Goal: Navigation & Orientation: Find specific page/section

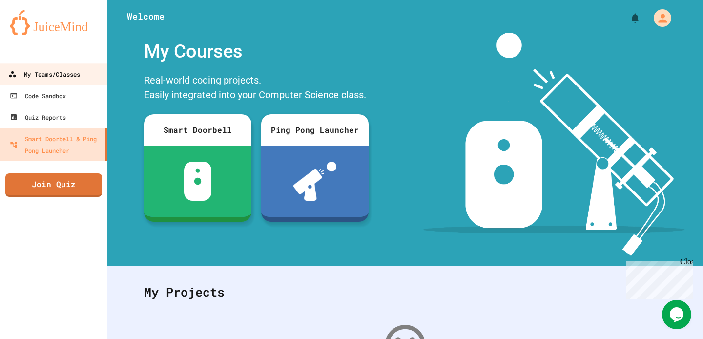
click at [69, 71] on div "My Teams/Classes" at bounding box center [44, 74] width 72 height 12
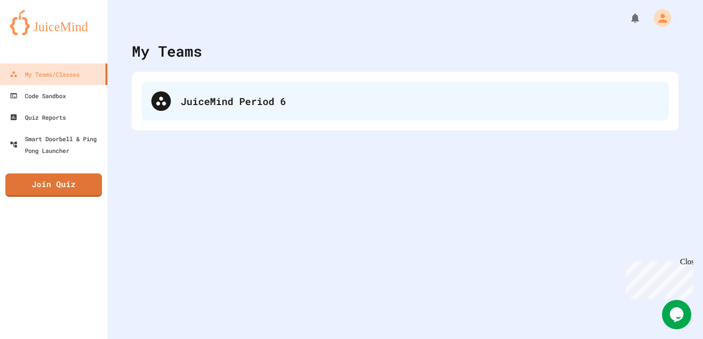
click at [308, 88] on div "JuiceMind Period 6" at bounding box center [405, 100] width 527 height 39
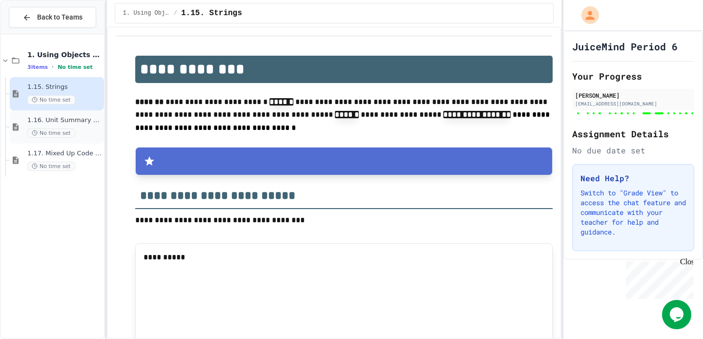
click at [40, 124] on span "1.16. Unit Summary 1a (1.1-1.6)" at bounding box center [64, 120] width 75 height 8
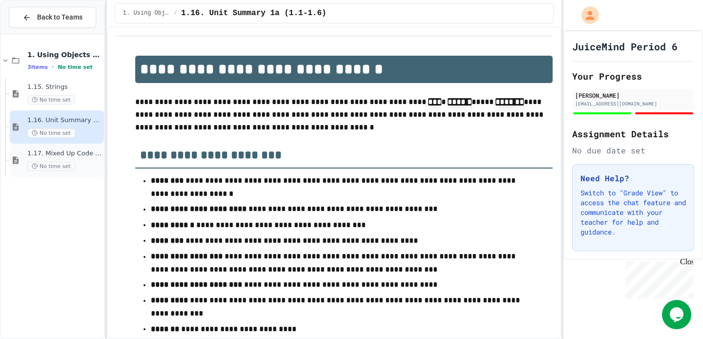
click at [24, 157] on div "1.17. Mixed Up Code Practice 1.1-1.6 No time set" at bounding box center [57, 159] width 94 height 33
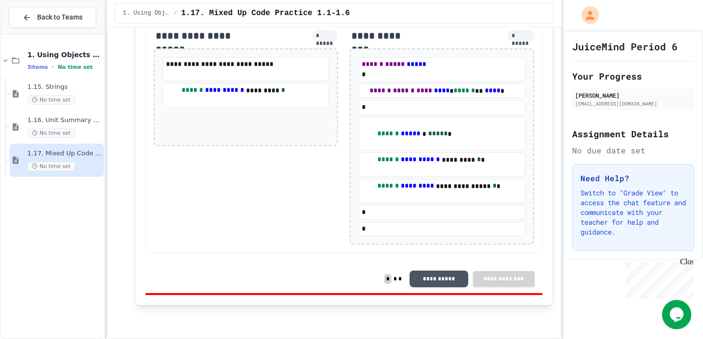
scroll to position [5171, 0]
